Goal: Navigation & Orientation: Find specific page/section

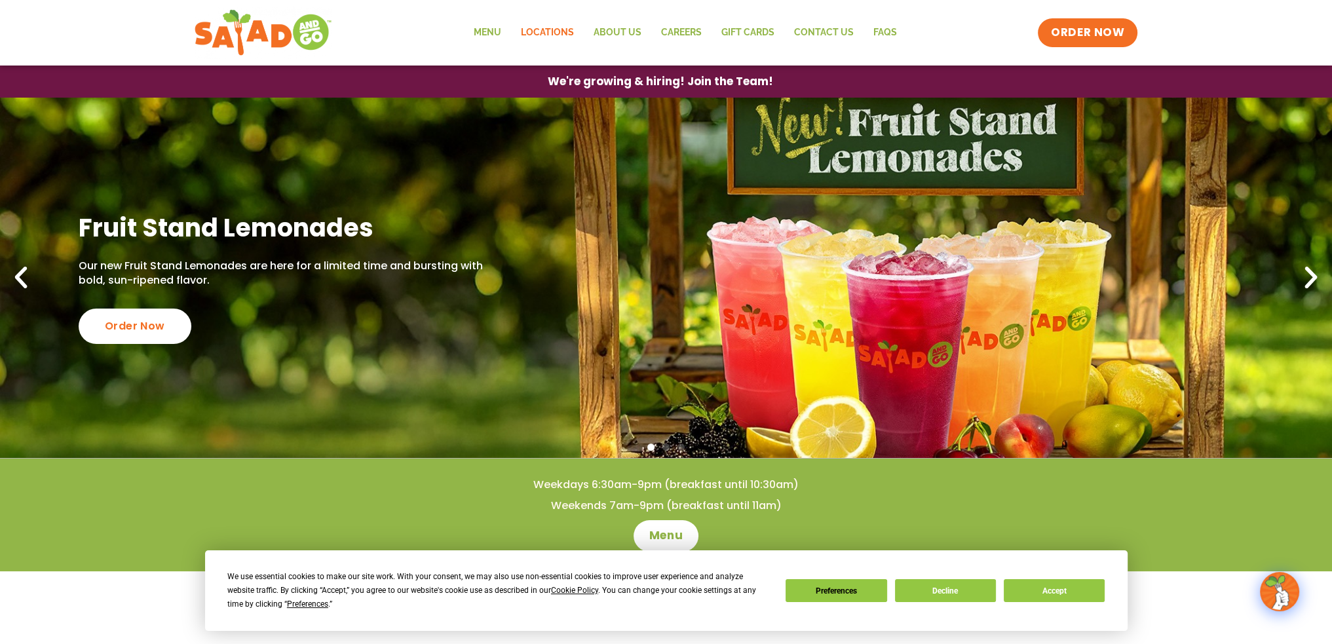
click at [561, 31] on link "Locations" at bounding box center [546, 33] width 73 height 30
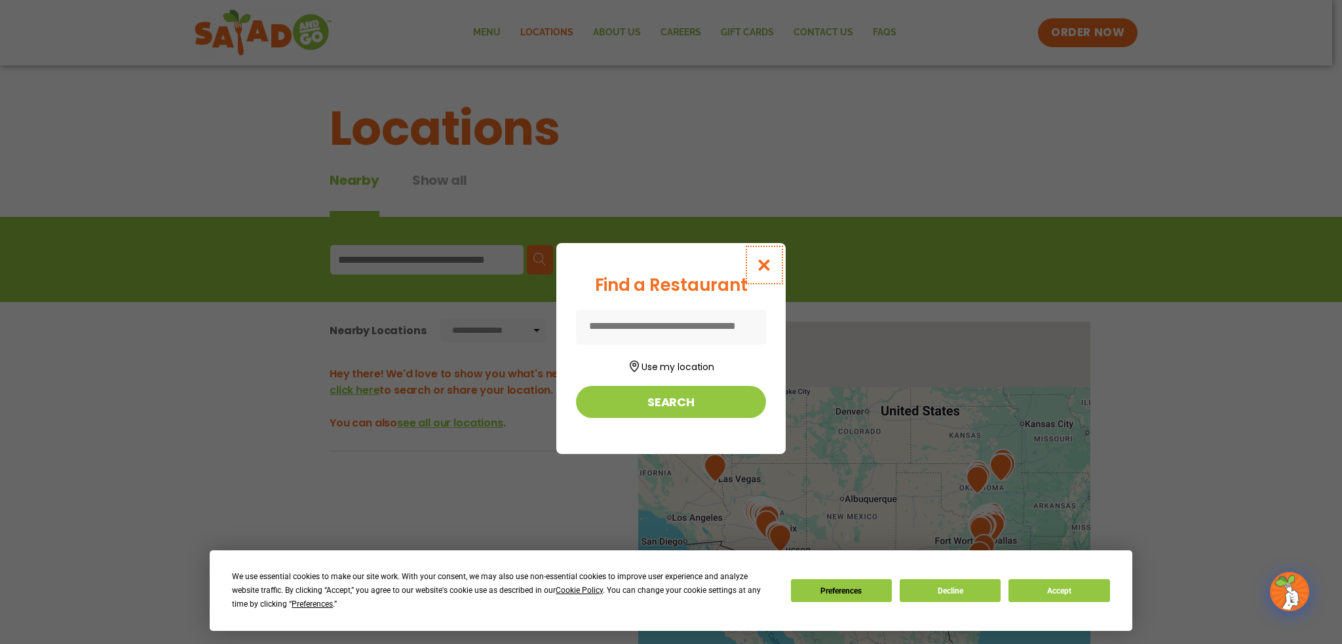
click at [763, 262] on icon "Close modal" at bounding box center [764, 265] width 16 height 14
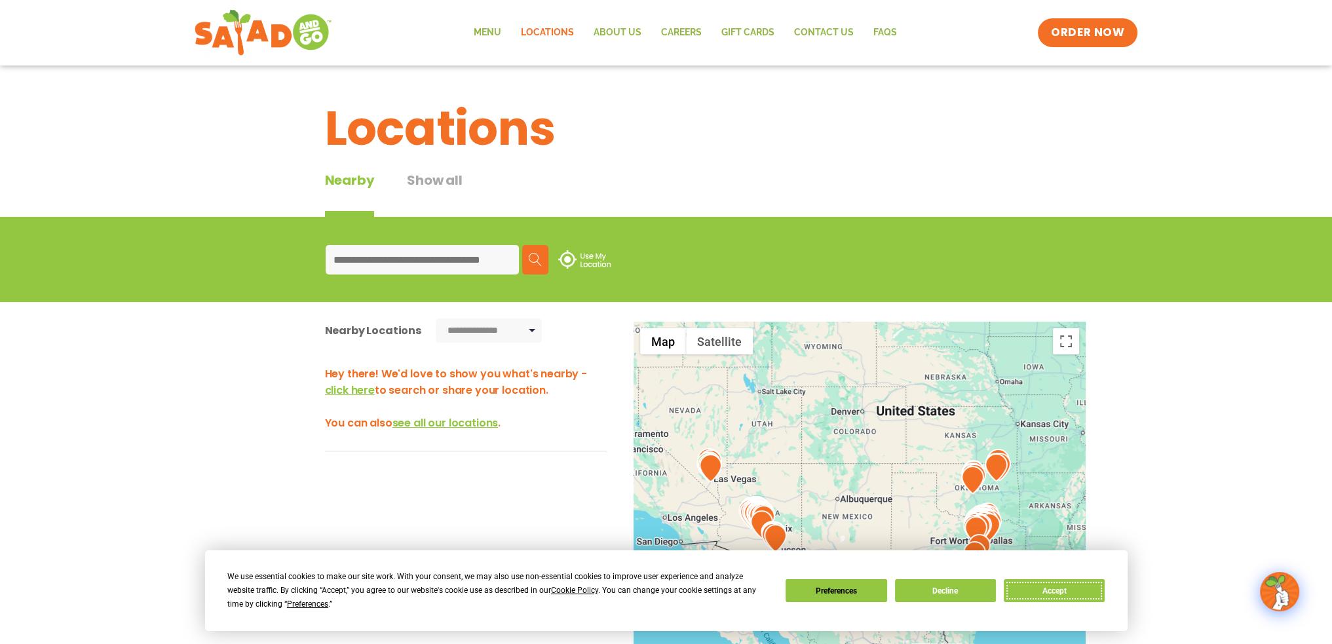
click at [1036, 591] on button "Accept" at bounding box center [1054, 590] width 101 height 23
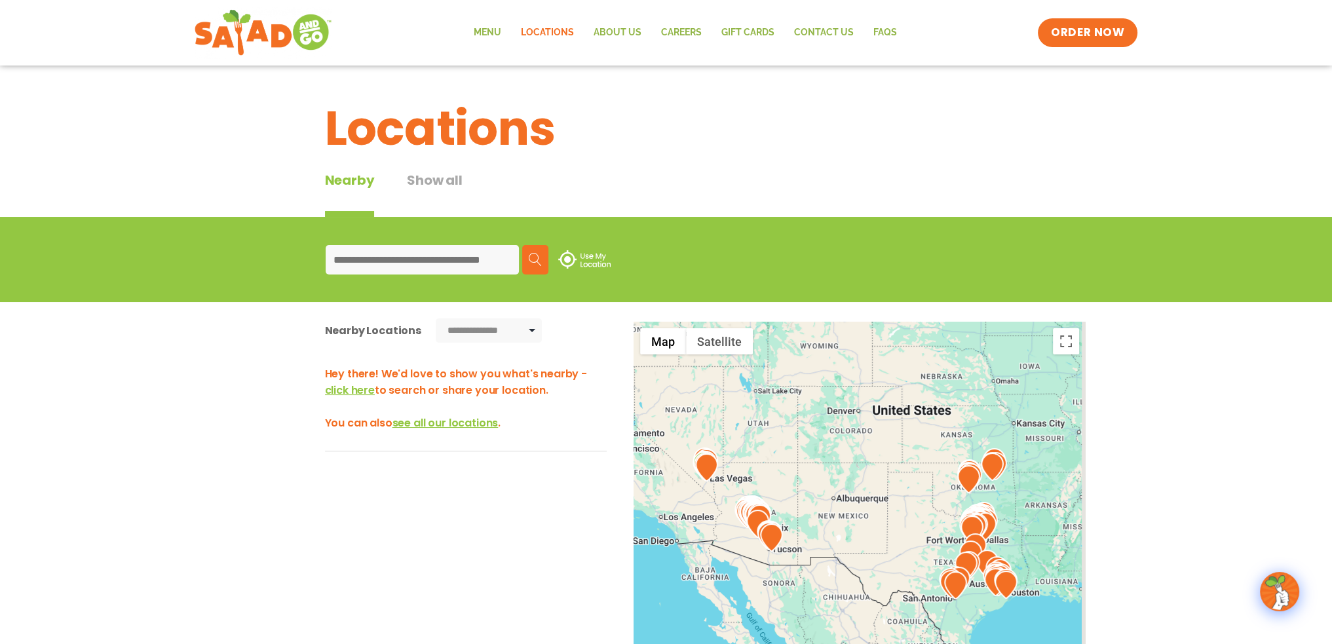
drag, startPoint x: 1035, startPoint y: 491, endPoint x: 957, endPoint y: 431, distance: 98.0
click at [957, 431] on div at bounding box center [860, 539] width 452 height 434
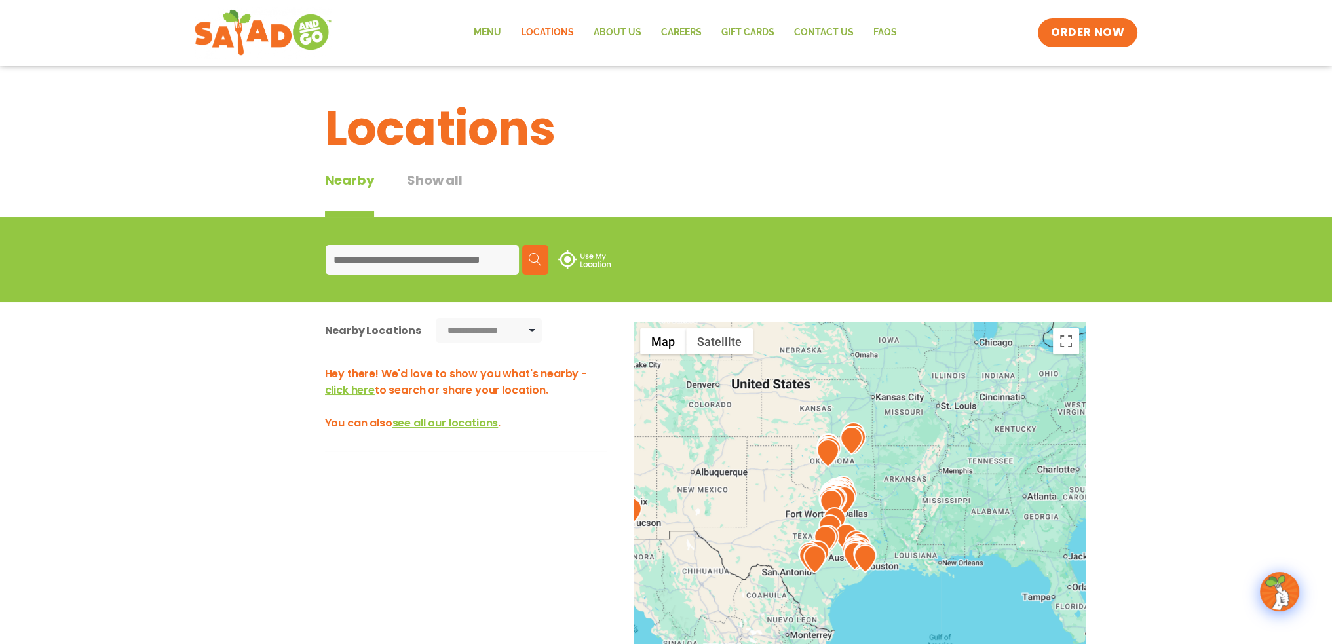
drag, startPoint x: 905, startPoint y: 515, endPoint x: 787, endPoint y: 487, distance: 121.1
click at [780, 489] on div at bounding box center [860, 539] width 452 height 434
click at [858, 484] on div at bounding box center [860, 539] width 452 height 434
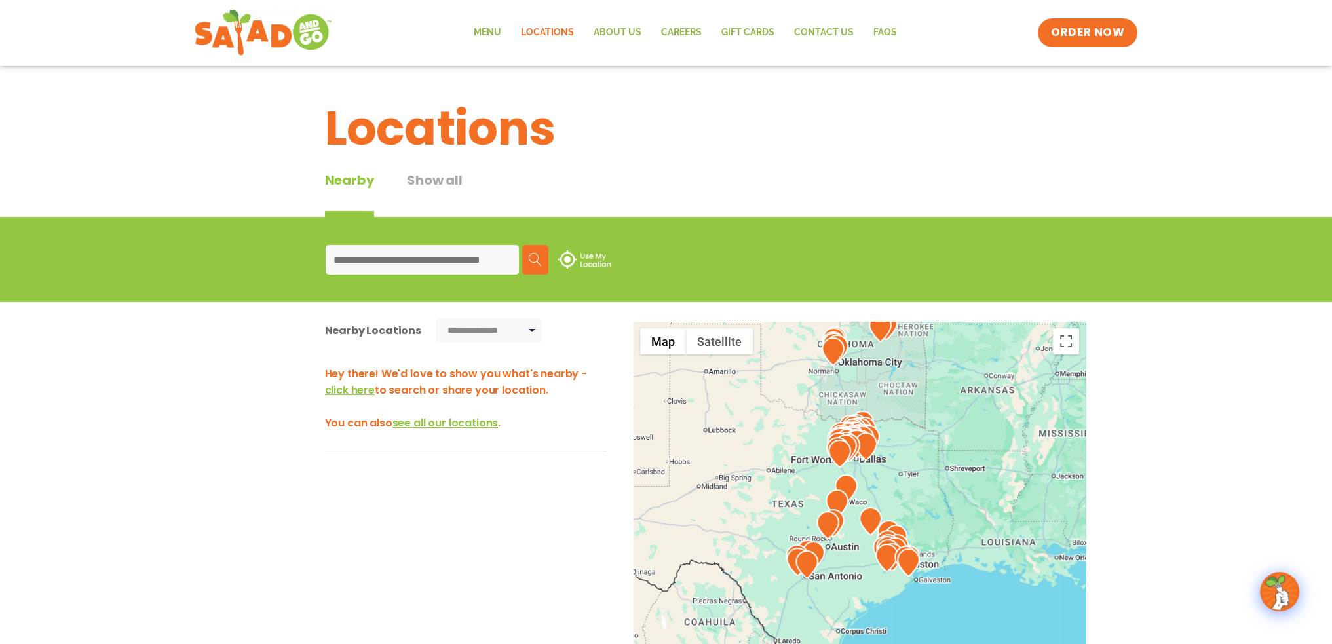
drag, startPoint x: 864, startPoint y: 488, endPoint x: 911, endPoint y: 403, distance: 97.4
click at [907, 400] on div at bounding box center [860, 539] width 452 height 434
click at [933, 468] on div at bounding box center [860, 539] width 452 height 434
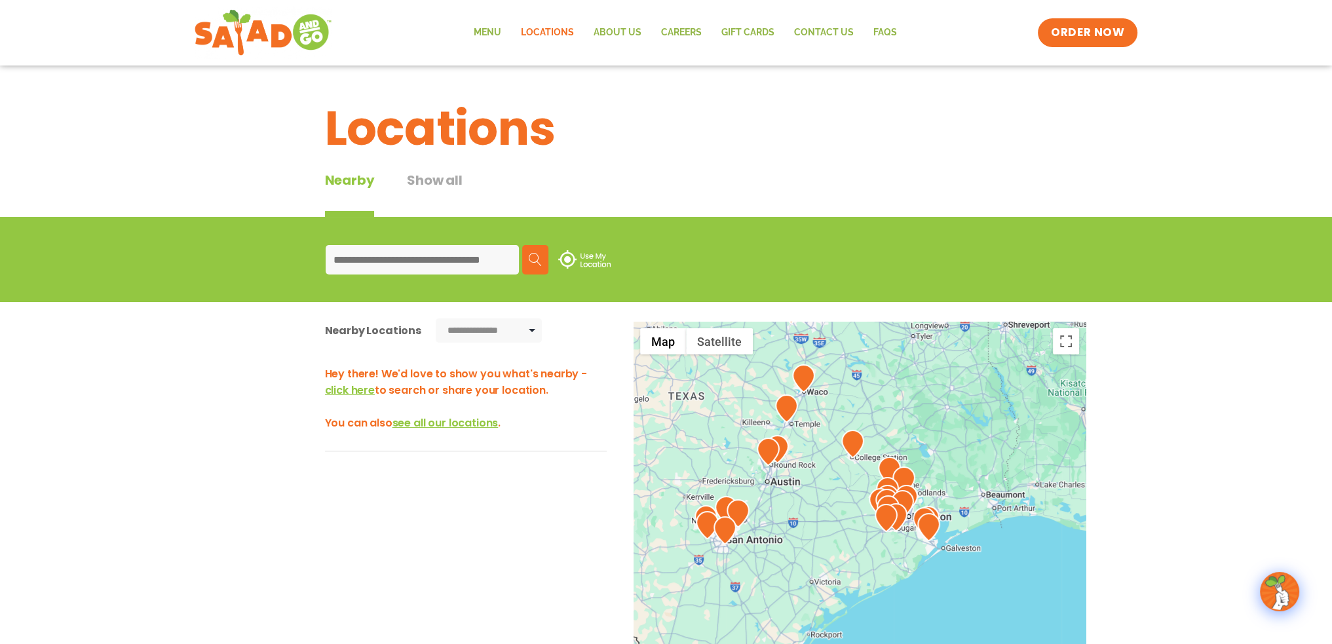
drag, startPoint x: 915, startPoint y: 529, endPoint x: 955, endPoint y: 404, distance: 131.4
click at [955, 404] on div at bounding box center [860, 539] width 452 height 434
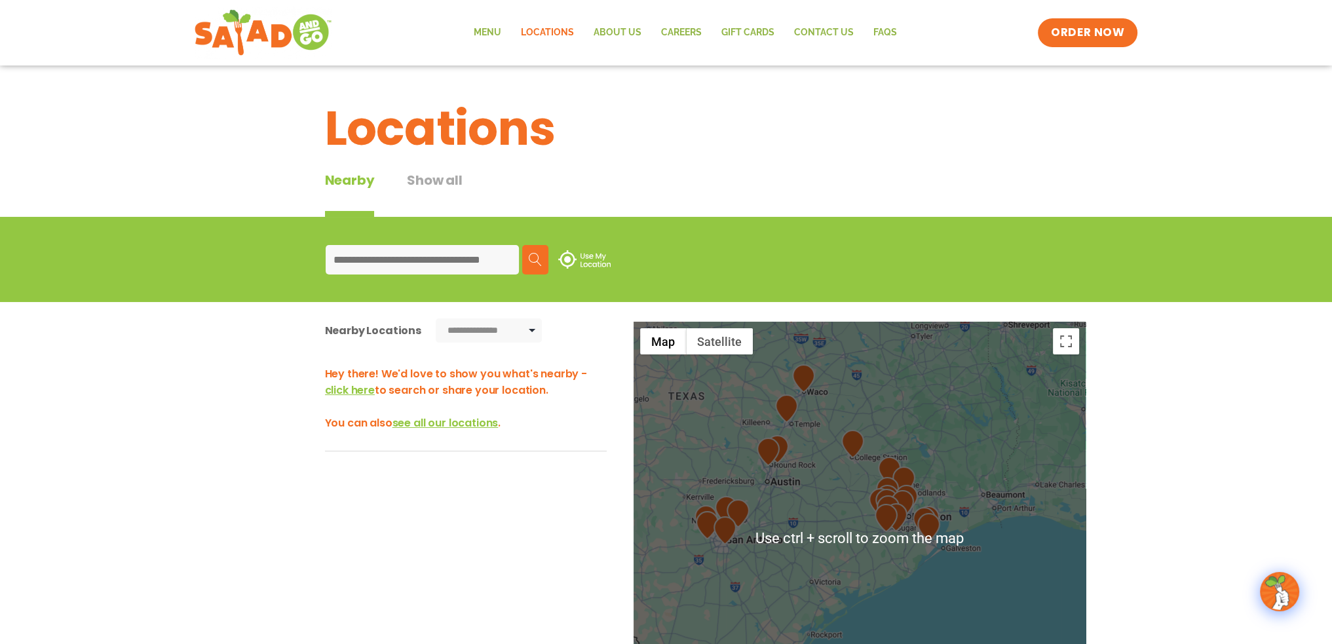
click at [1181, 447] on div "**********" at bounding box center [666, 554] width 1332 height 505
click at [1069, 351] on button "Toggle fullscreen view" at bounding box center [1066, 341] width 26 height 26
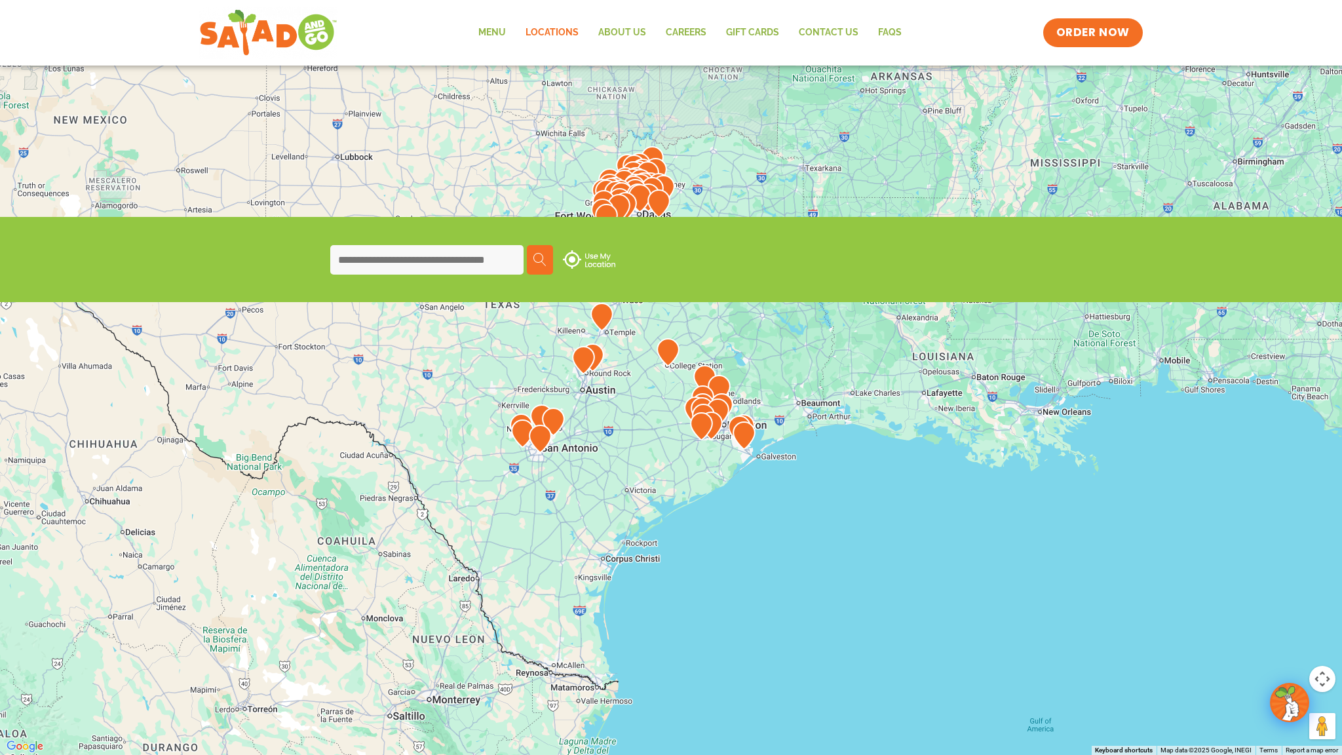
drag, startPoint x: 598, startPoint y: 327, endPoint x: 601, endPoint y: 404, distance: 76.8
click at [601, 404] on div at bounding box center [671, 377] width 1342 height 755
click at [642, 397] on div at bounding box center [671, 377] width 1342 height 755
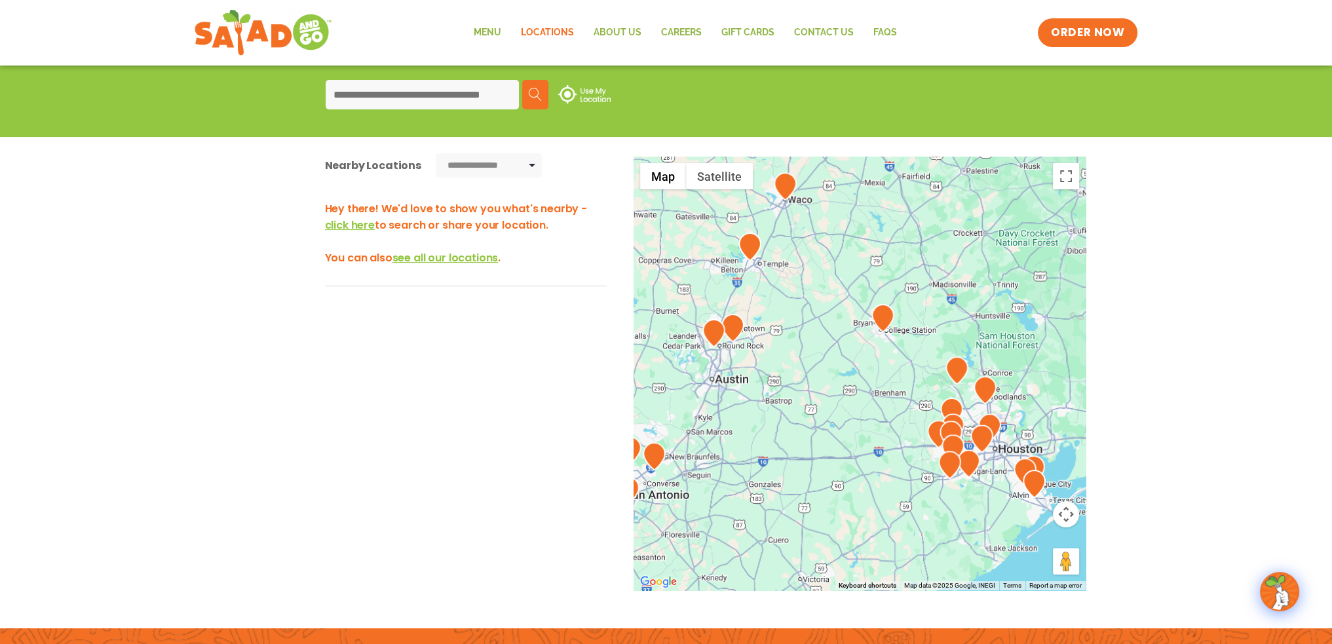
scroll to position [197, 0]
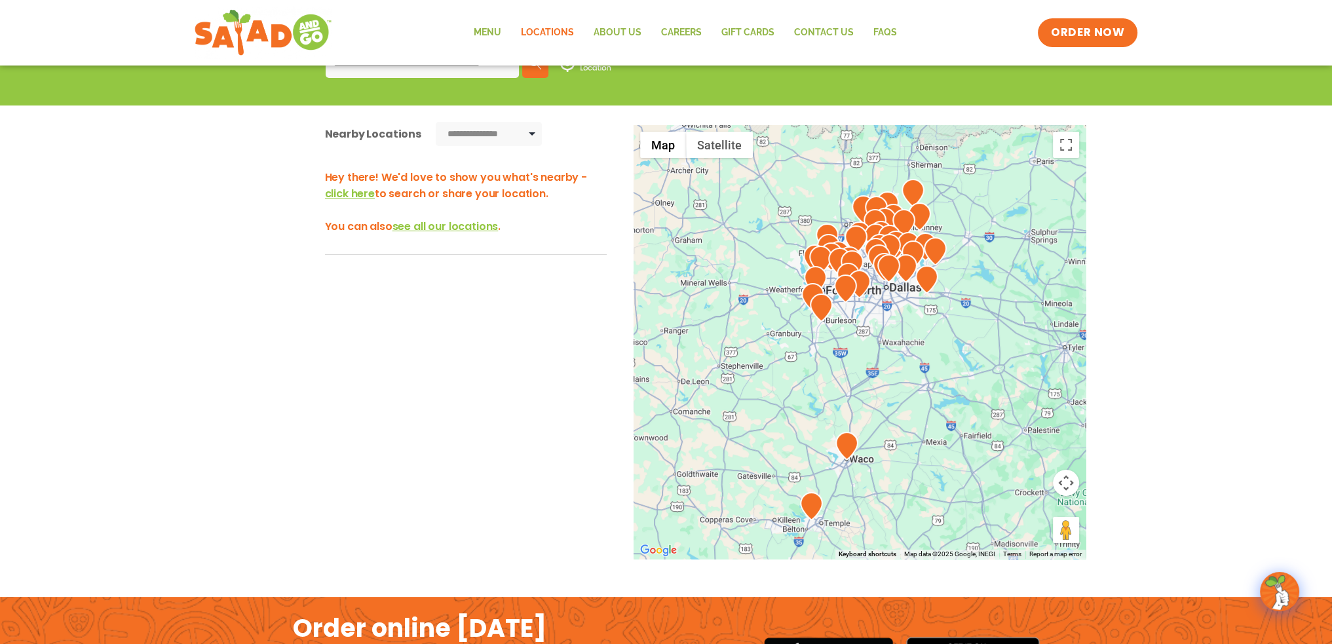
drag, startPoint x: 793, startPoint y: 240, endPoint x: 861, endPoint y: 569, distance: 335.3
click at [857, 571] on div "← Move left → Move right ↑ Move up ↓ Move down + Zoom in - Zoom out Home Jump l…" at bounding box center [666, 367] width 878 height 485
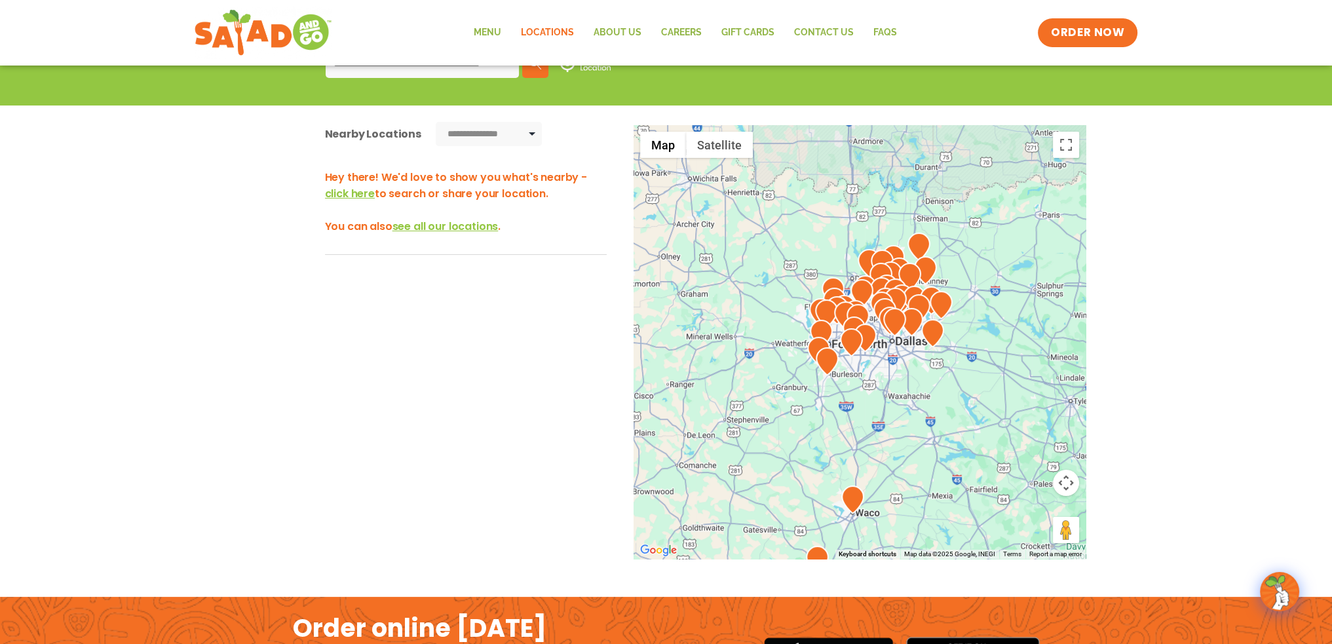
drag, startPoint x: 992, startPoint y: 267, endPoint x: 991, endPoint y: 412, distance: 145.5
click at [991, 412] on div at bounding box center [860, 342] width 452 height 434
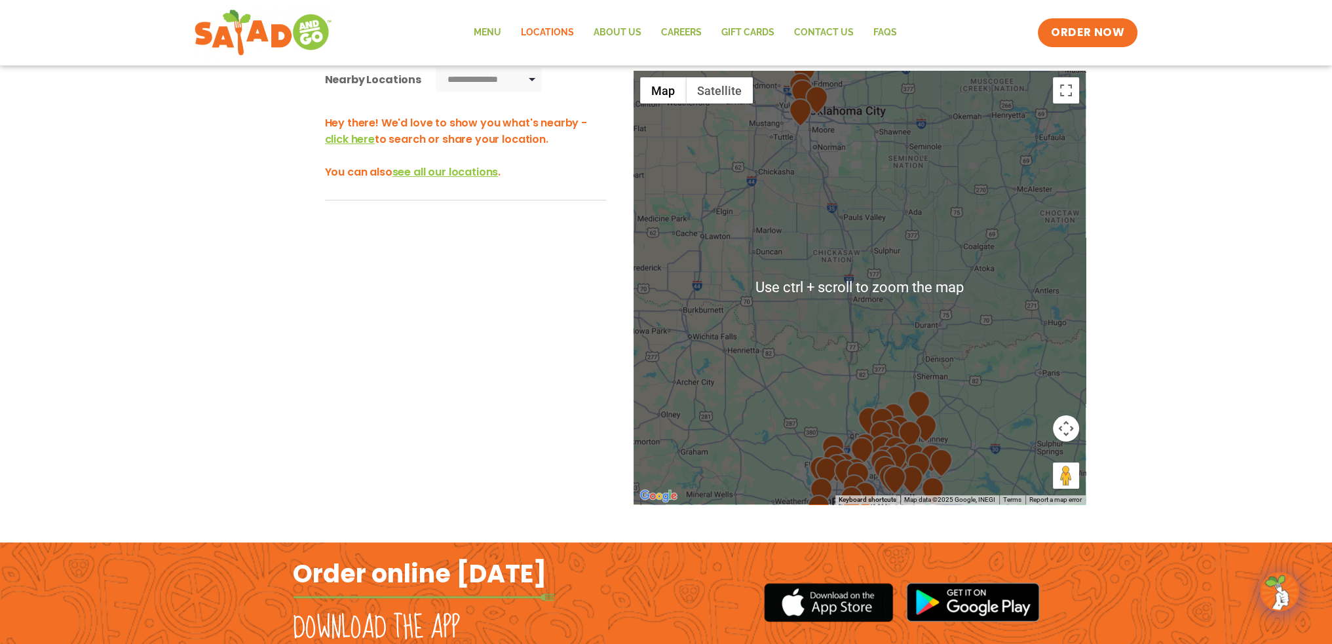
scroll to position [262, 0]
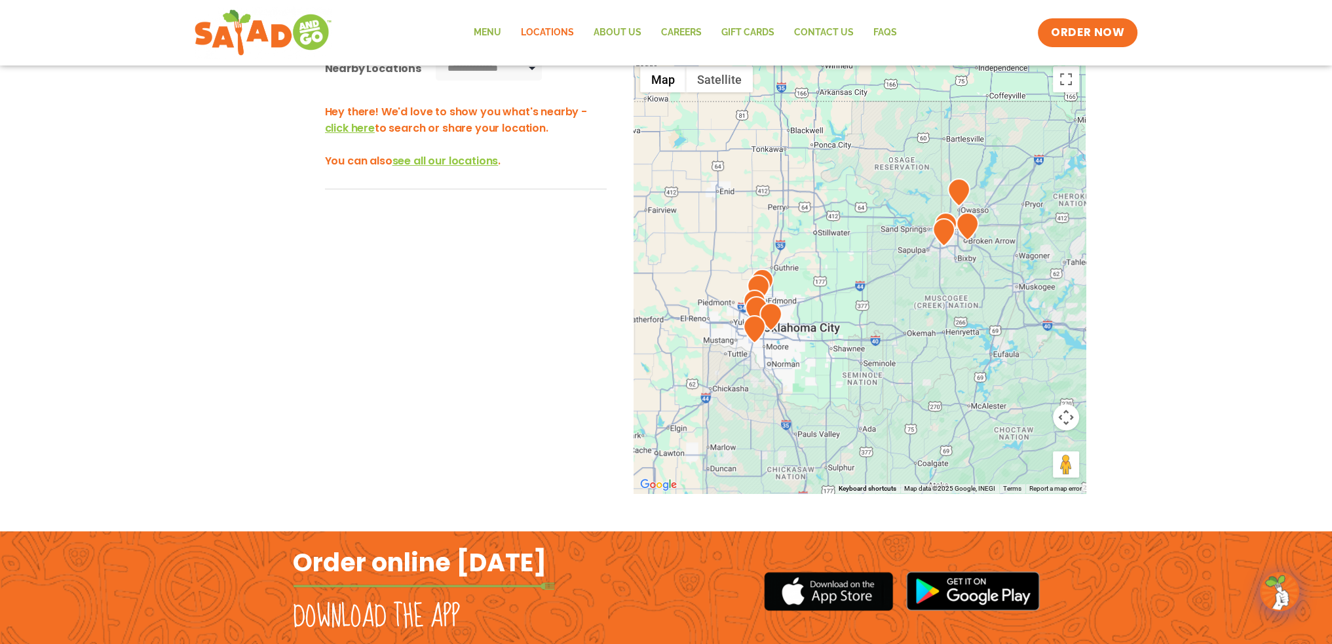
drag, startPoint x: 797, startPoint y: 238, endPoint x: 751, endPoint y: 445, distance: 212.1
click at [751, 445] on div at bounding box center [860, 277] width 452 height 434
drag, startPoint x: 963, startPoint y: 367, endPoint x: 925, endPoint y: 394, distance: 47.5
click at [917, 416] on div at bounding box center [860, 277] width 452 height 434
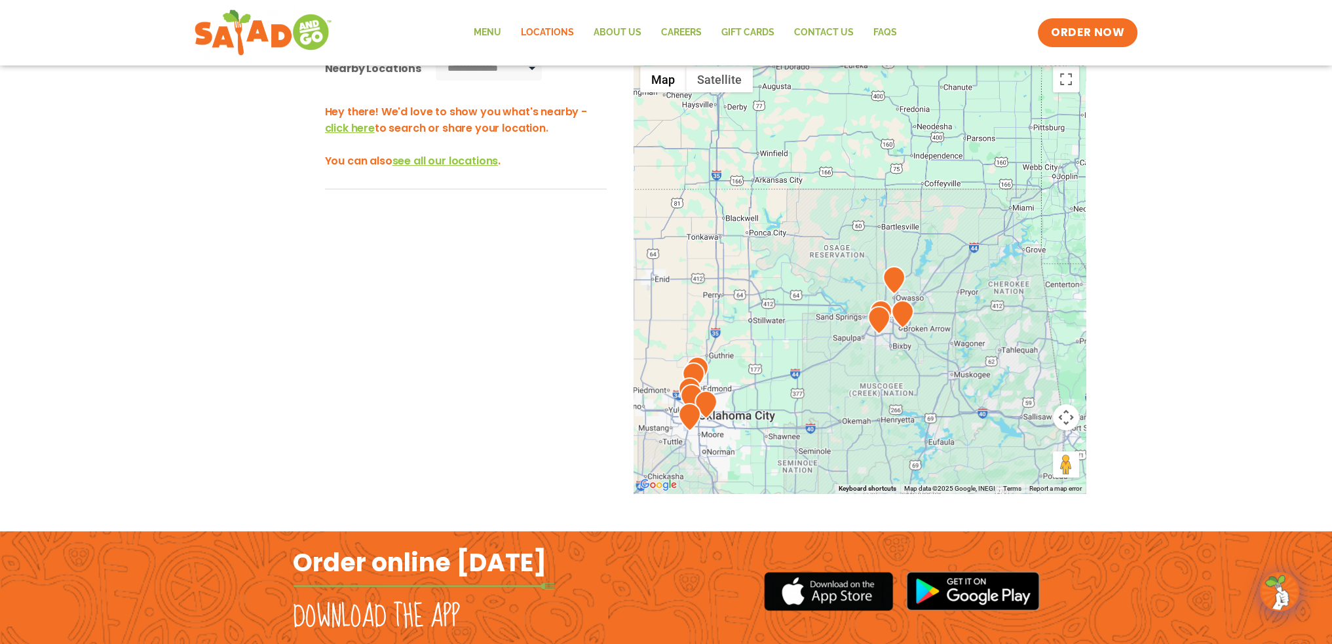
click at [942, 323] on div at bounding box center [860, 277] width 452 height 434
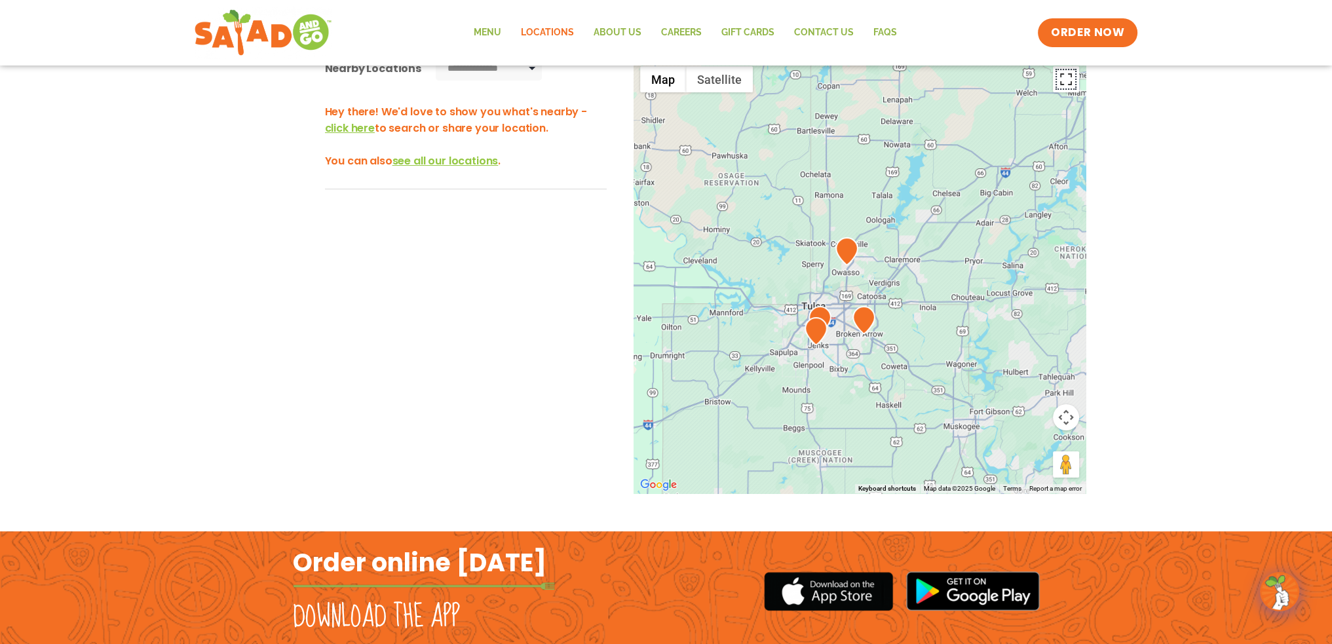
click at [1077, 83] on button "Toggle fullscreen view" at bounding box center [1066, 79] width 26 height 26
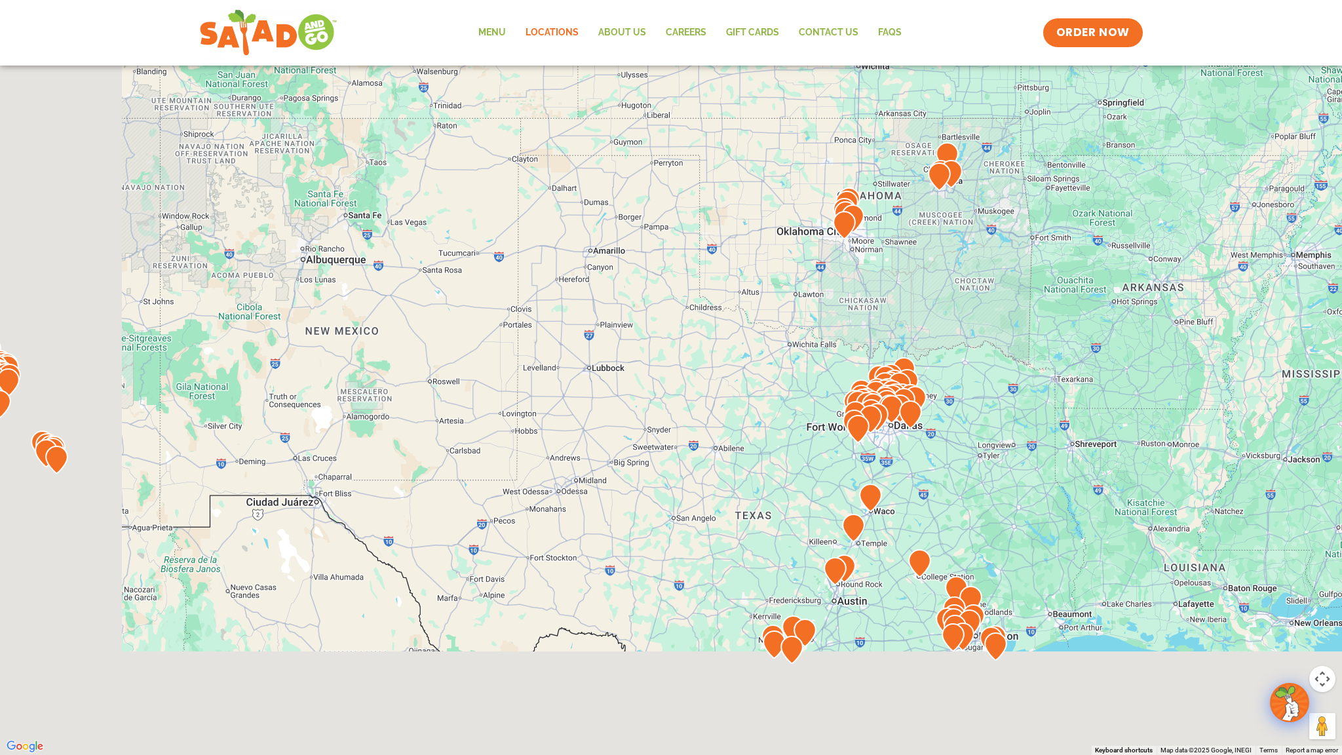
drag, startPoint x: 616, startPoint y: 548, endPoint x: 1035, endPoint y: 215, distance: 534.9
click at [1035, 215] on div at bounding box center [671, 377] width 1342 height 755
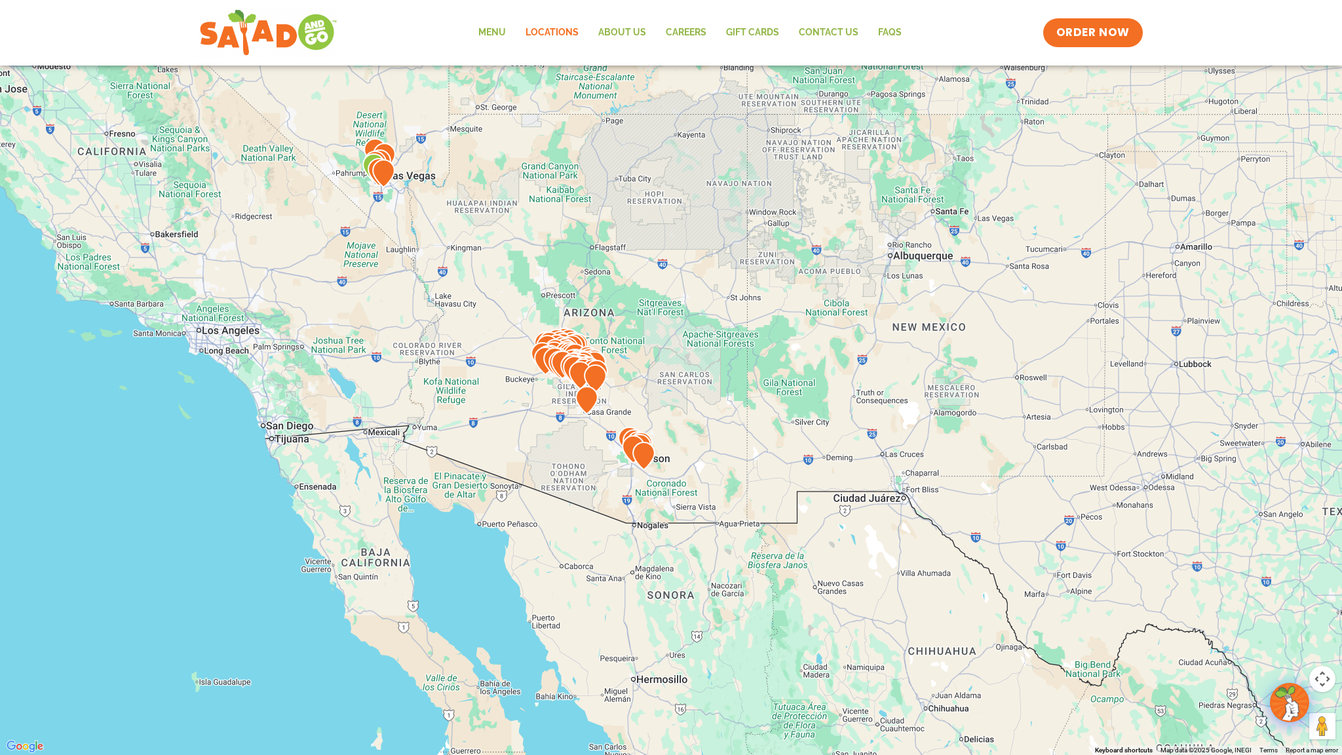
drag, startPoint x: 373, startPoint y: 366, endPoint x: 826, endPoint y: 431, distance: 458.1
click at [864, 432] on div at bounding box center [671, 377] width 1342 height 755
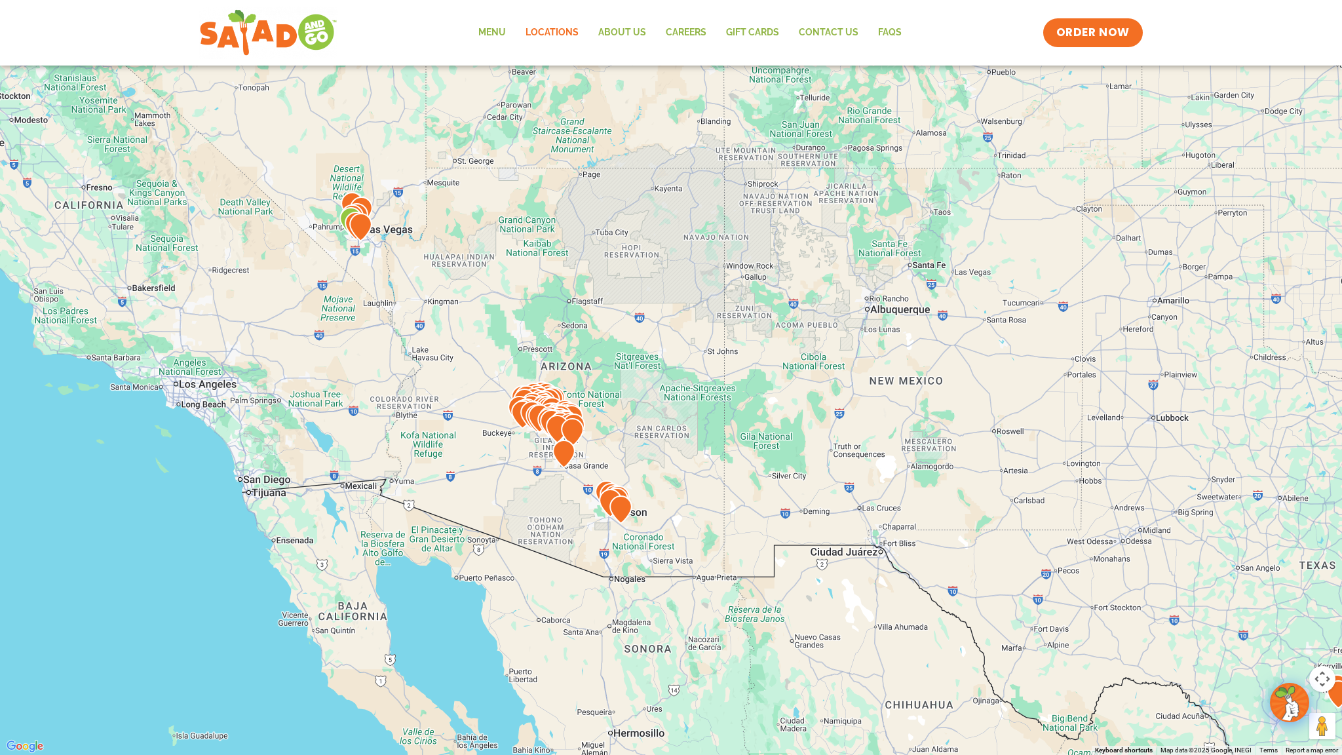
drag, startPoint x: 651, startPoint y: 383, endPoint x: 653, endPoint y: 431, distance: 48.6
click at [660, 443] on div at bounding box center [671, 377] width 1342 height 755
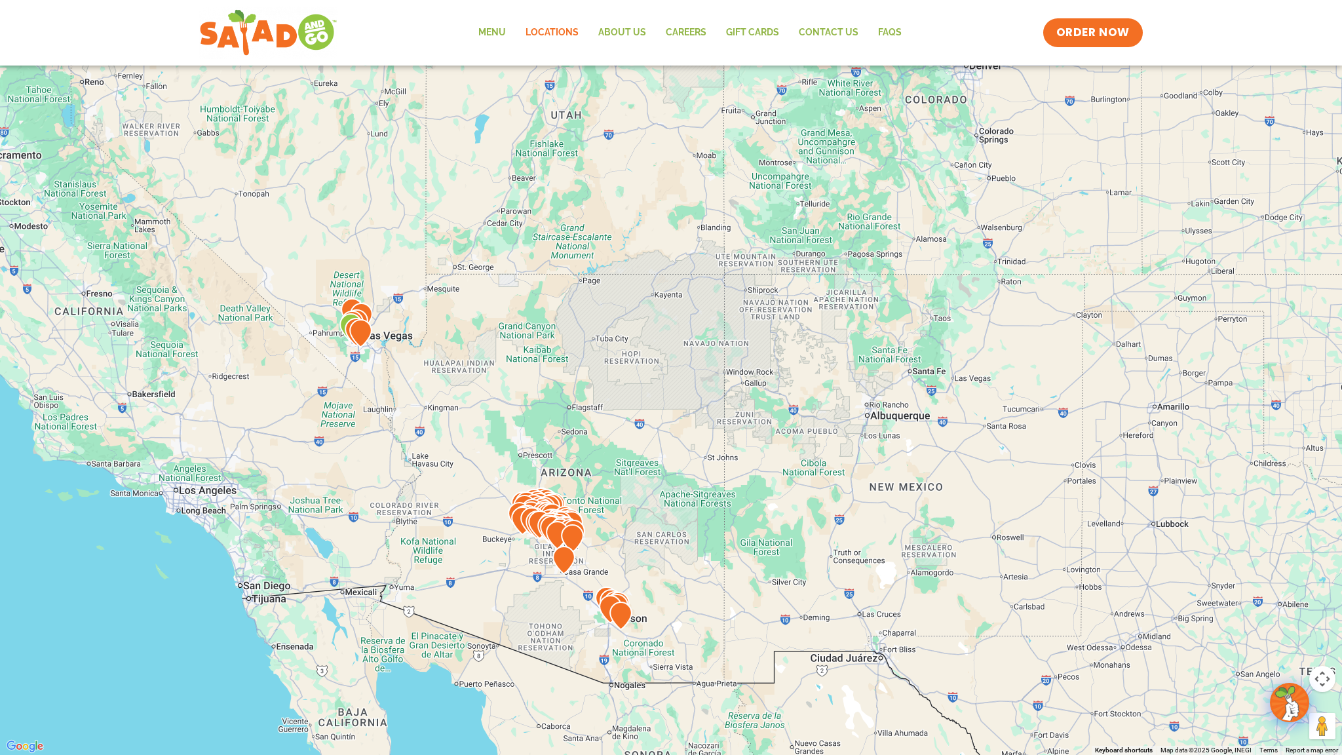
drag, startPoint x: 879, startPoint y: 311, endPoint x: 871, endPoint y: 470, distance: 159.4
click at [871, 470] on div at bounding box center [671, 377] width 1342 height 755
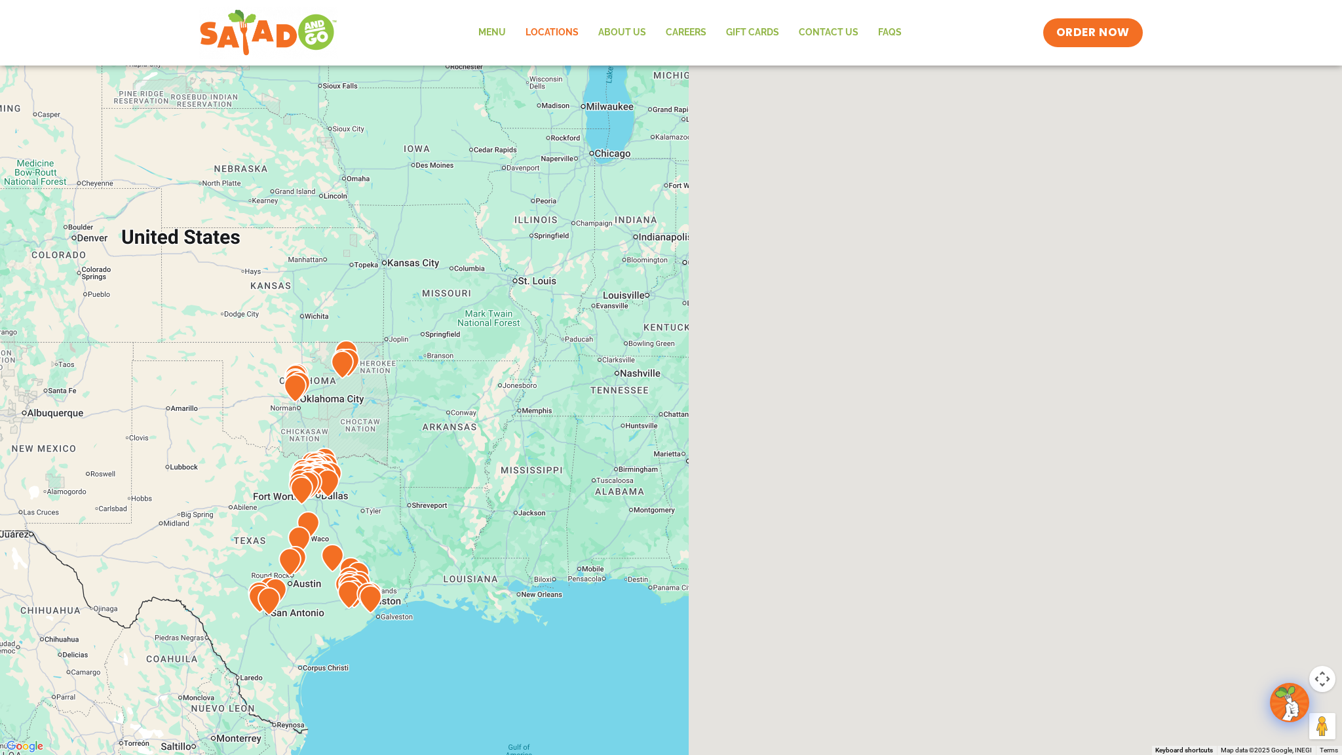
drag, startPoint x: 980, startPoint y: 474, endPoint x: 139, endPoint y: 409, distance: 843.8
click at [139, 409] on div at bounding box center [671, 377] width 1342 height 755
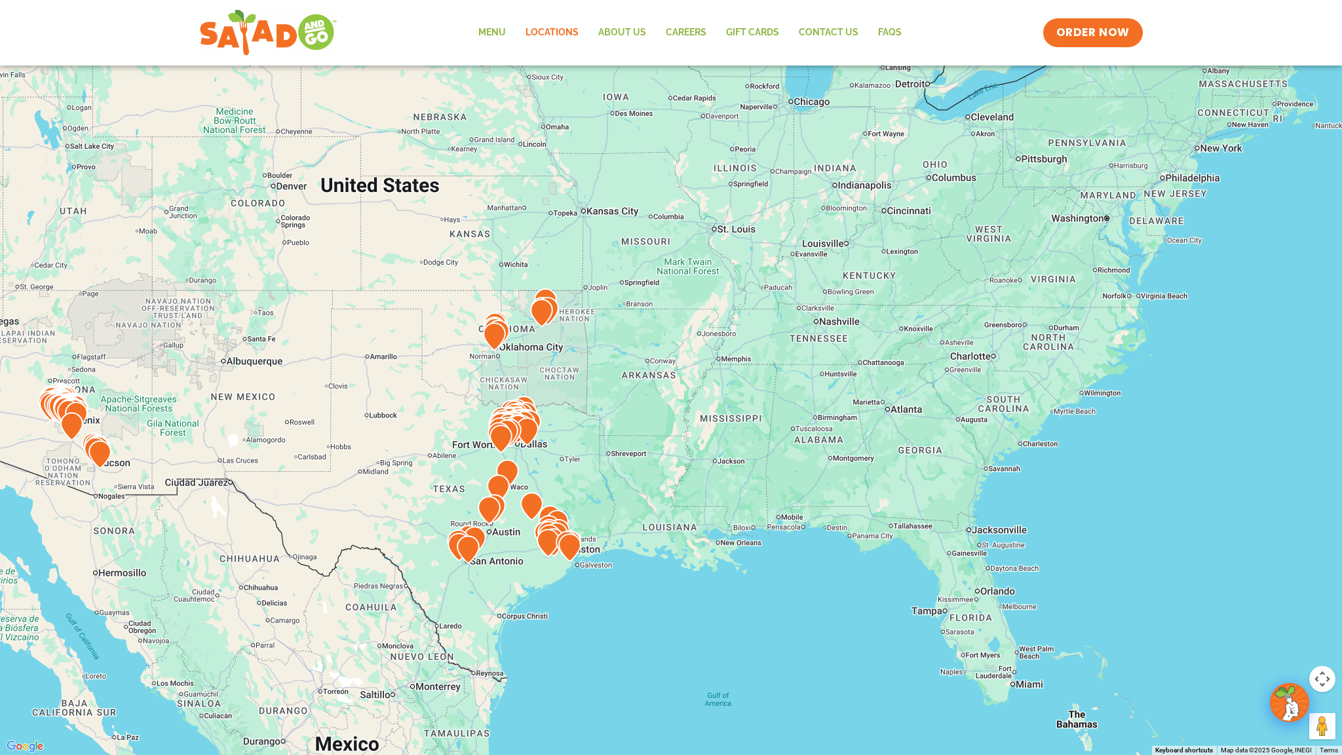
drag, startPoint x: 368, startPoint y: 401, endPoint x: 611, endPoint y: 321, distance: 255.3
click at [611, 321] on div at bounding box center [671, 377] width 1342 height 755
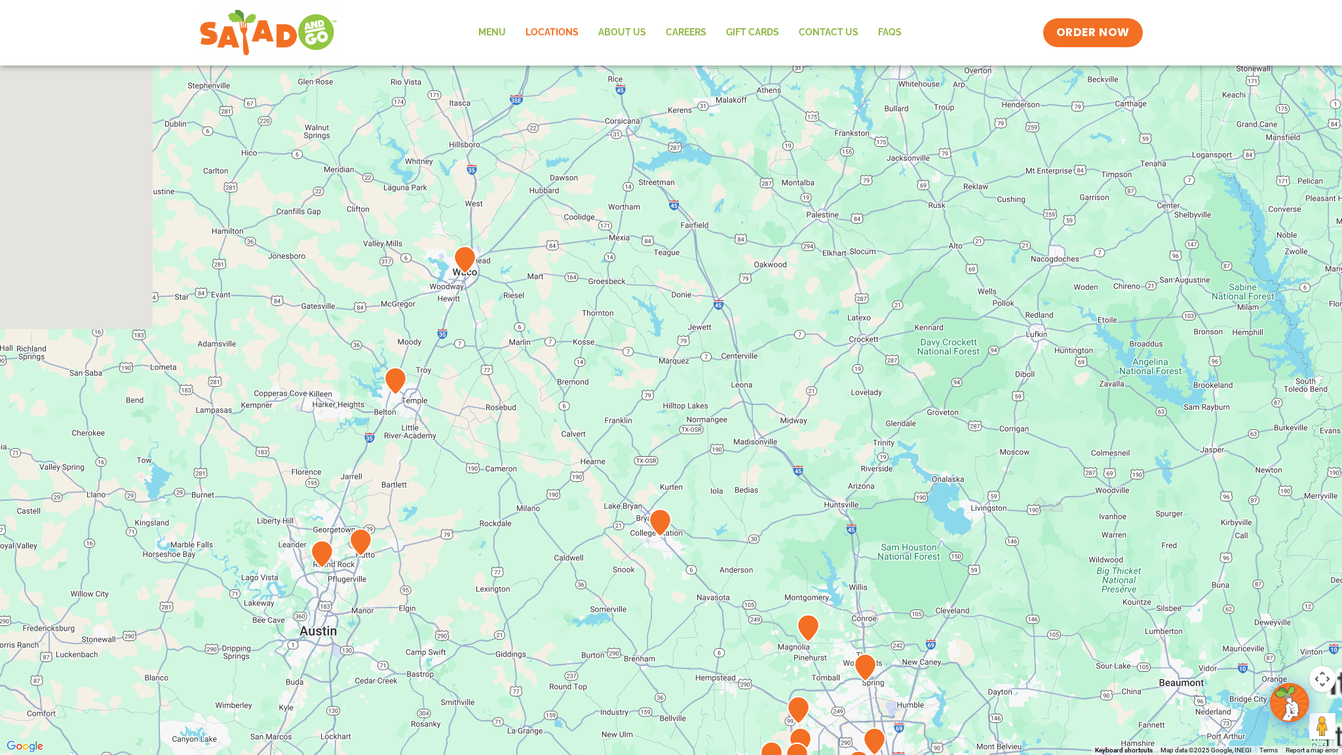
drag, startPoint x: 533, startPoint y: 548, endPoint x: 942, endPoint y: 143, distance: 575.4
click at [942, 143] on div at bounding box center [671, 377] width 1342 height 755
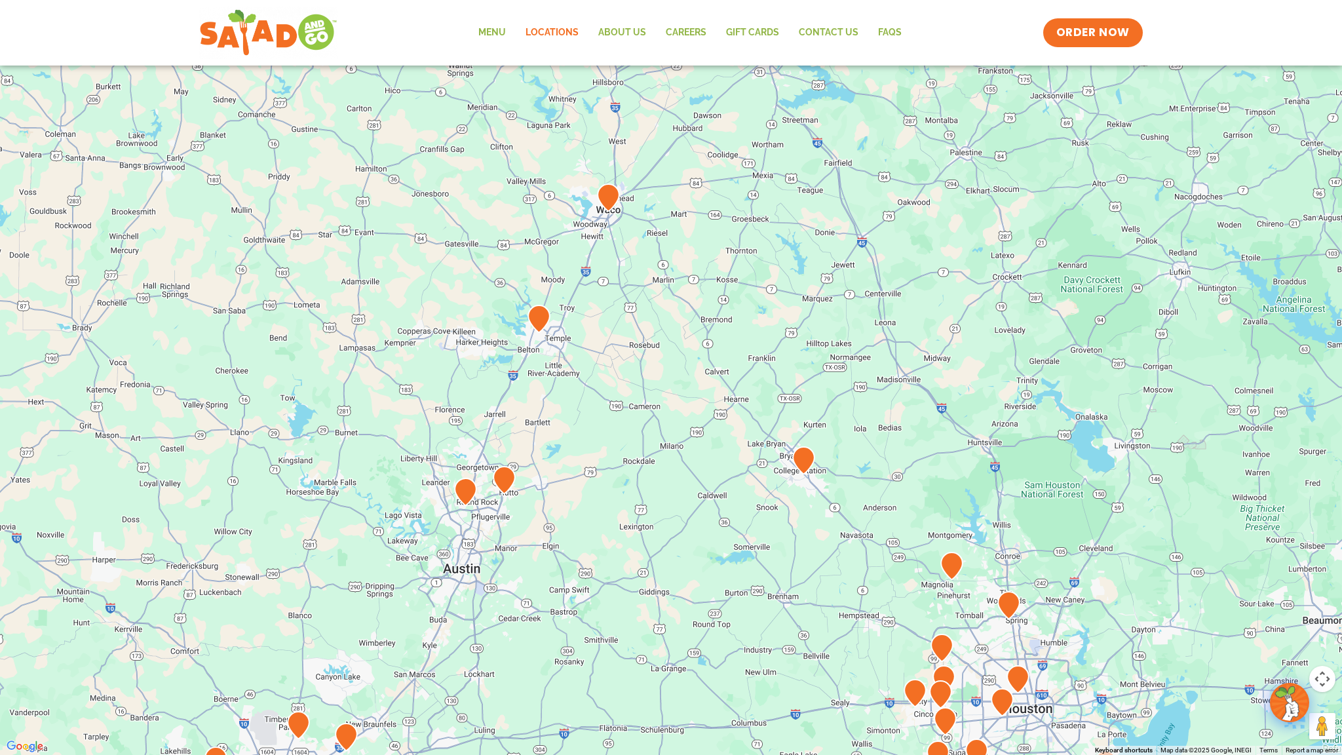
drag, startPoint x: 555, startPoint y: 398, endPoint x: 628, endPoint y: 395, distance: 72.8
click at [628, 395] on div at bounding box center [671, 377] width 1342 height 755
click at [747, 36] on div at bounding box center [671, 377] width 1342 height 755
